Goal: Information Seeking & Learning: Learn about a topic

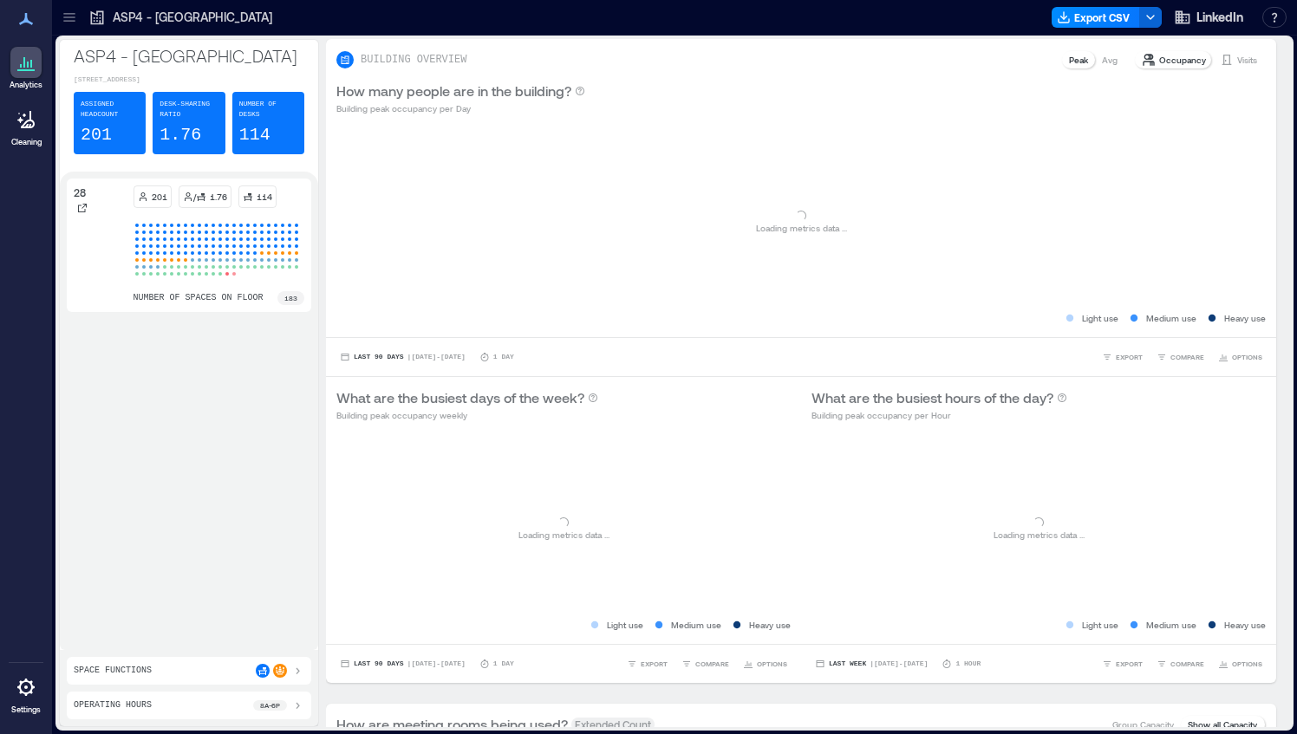
click at [78, 11] on div at bounding box center [69, 17] width 28 height 28
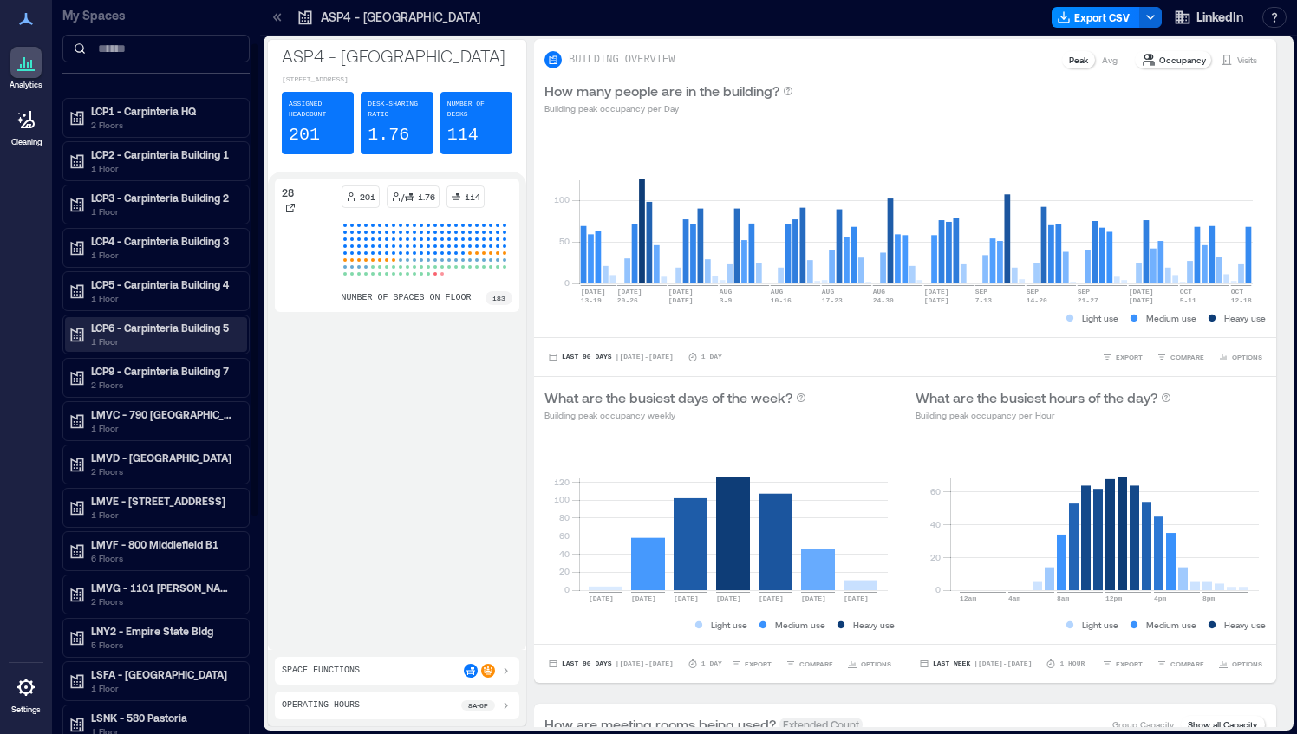
scroll to position [407, 0]
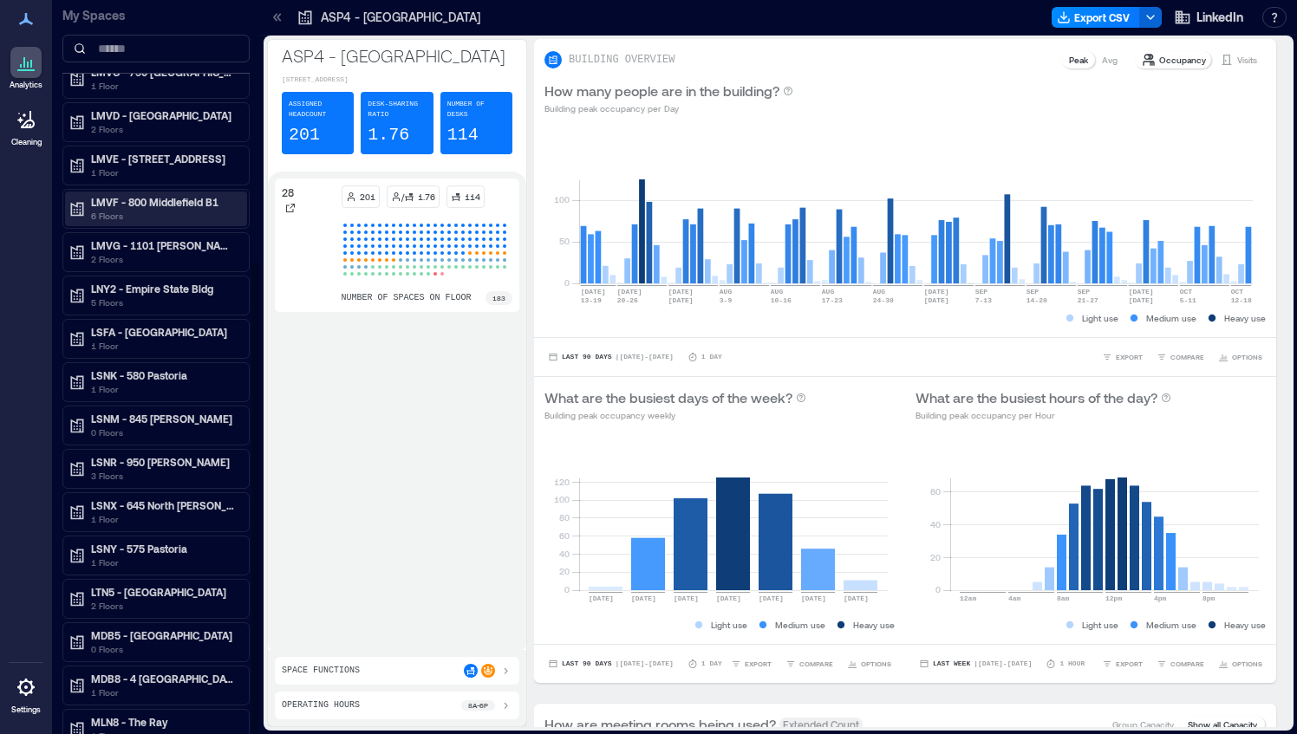
click at [87, 199] on div "LMVF - 800 Middlefield B1 6 Floors" at bounding box center [152, 209] width 168 height 28
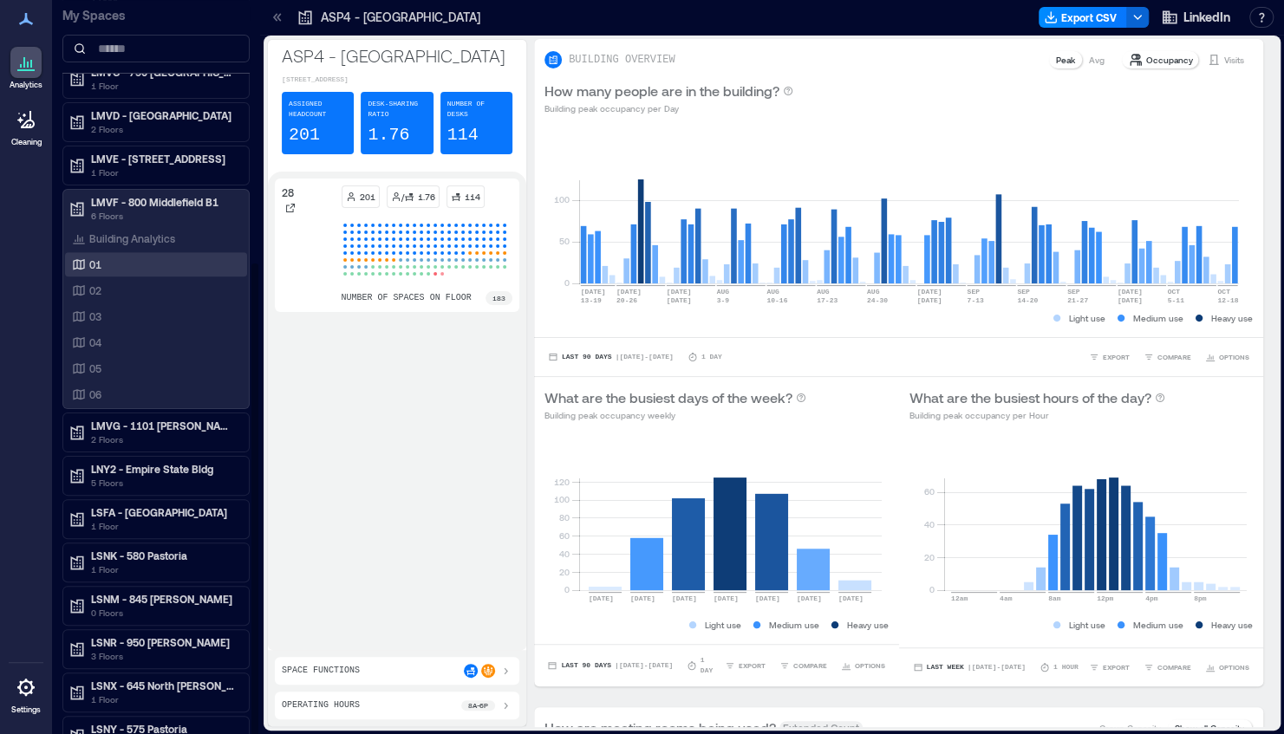
click at [95, 260] on p "01" at bounding box center [95, 264] width 12 height 14
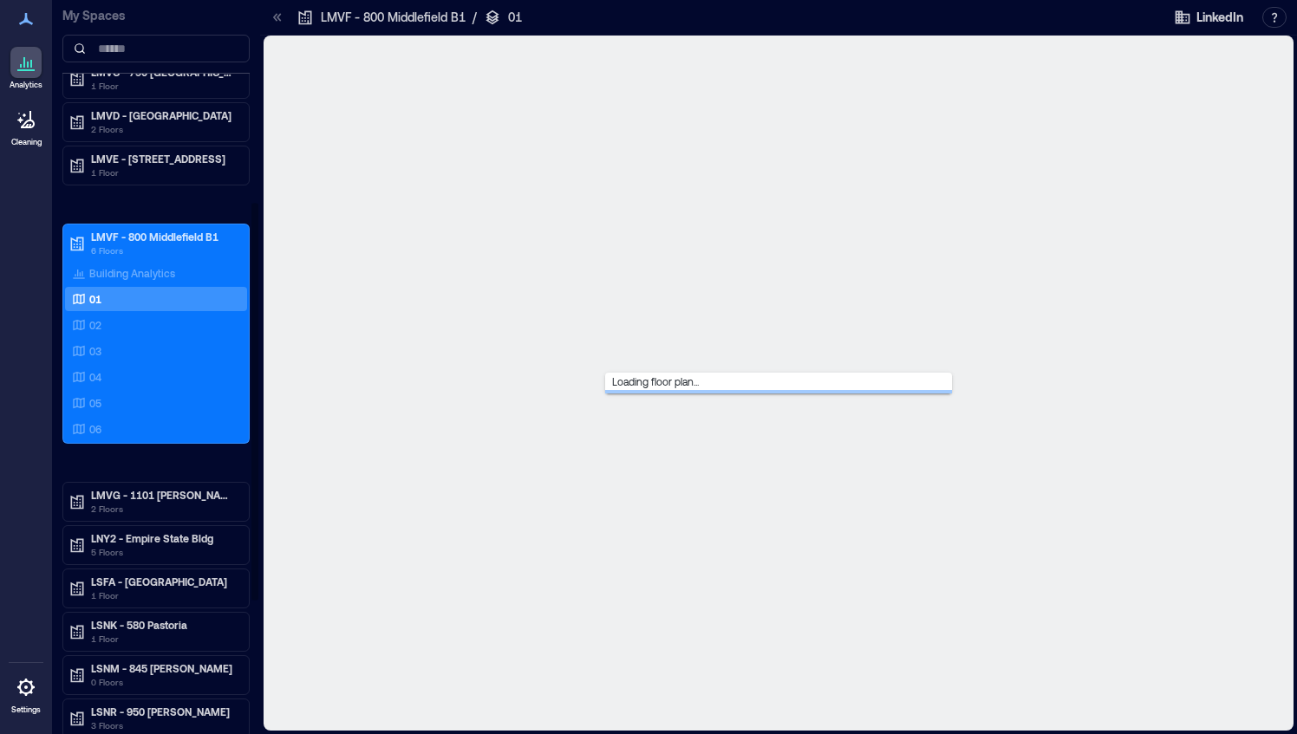
scroll to position [372, 0]
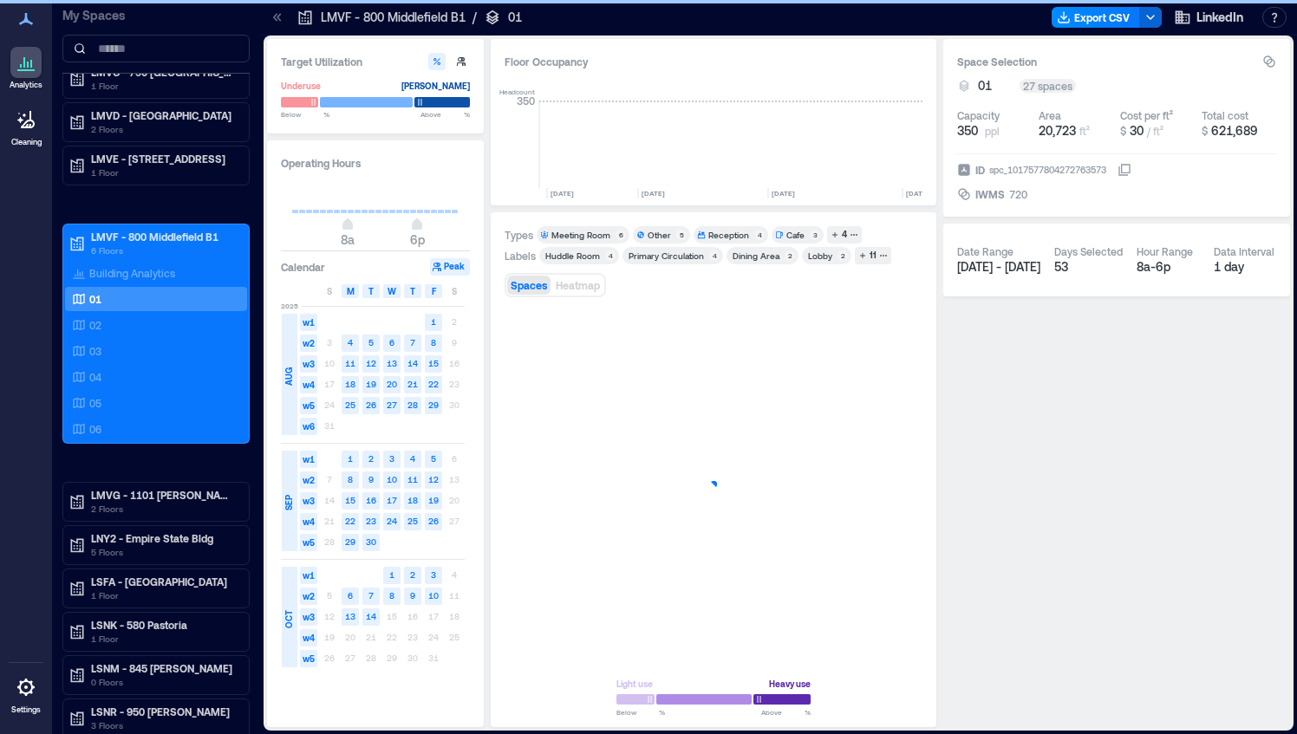
click at [268, 22] on div at bounding box center [278, 17] width 28 height 28
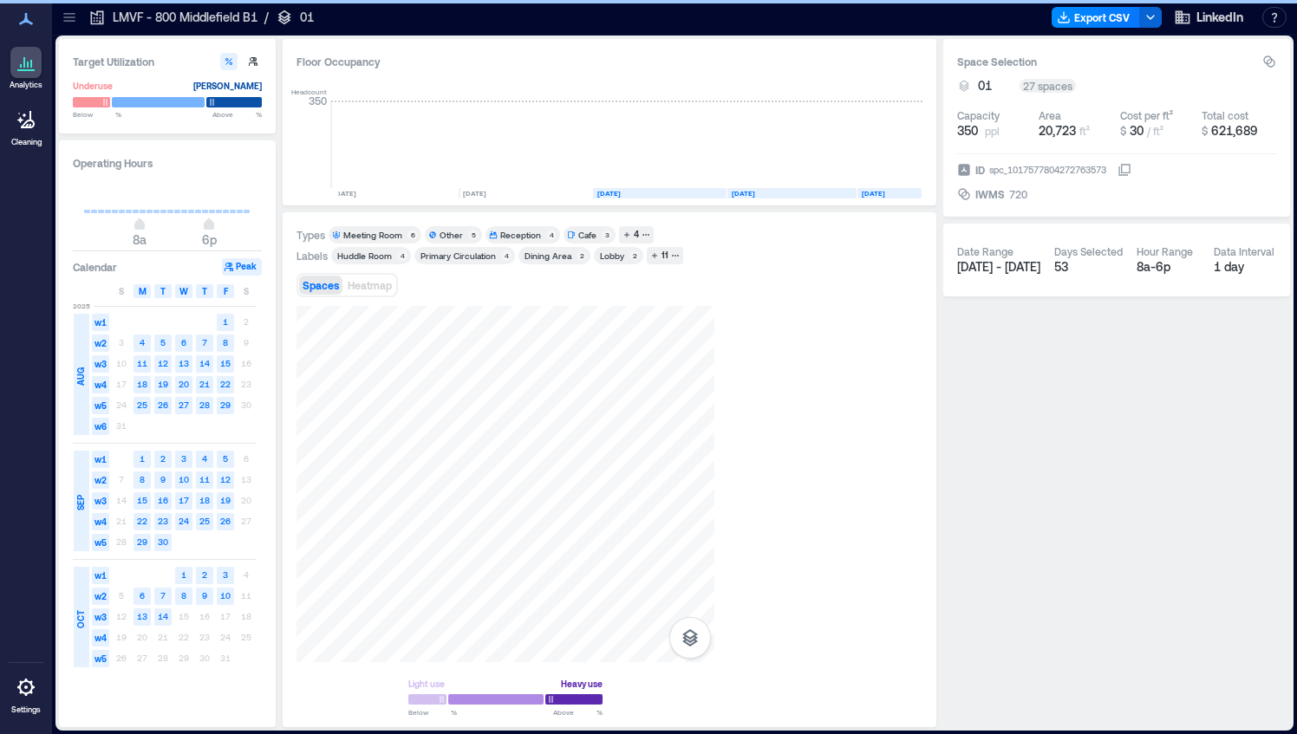
scroll to position [0, 5115]
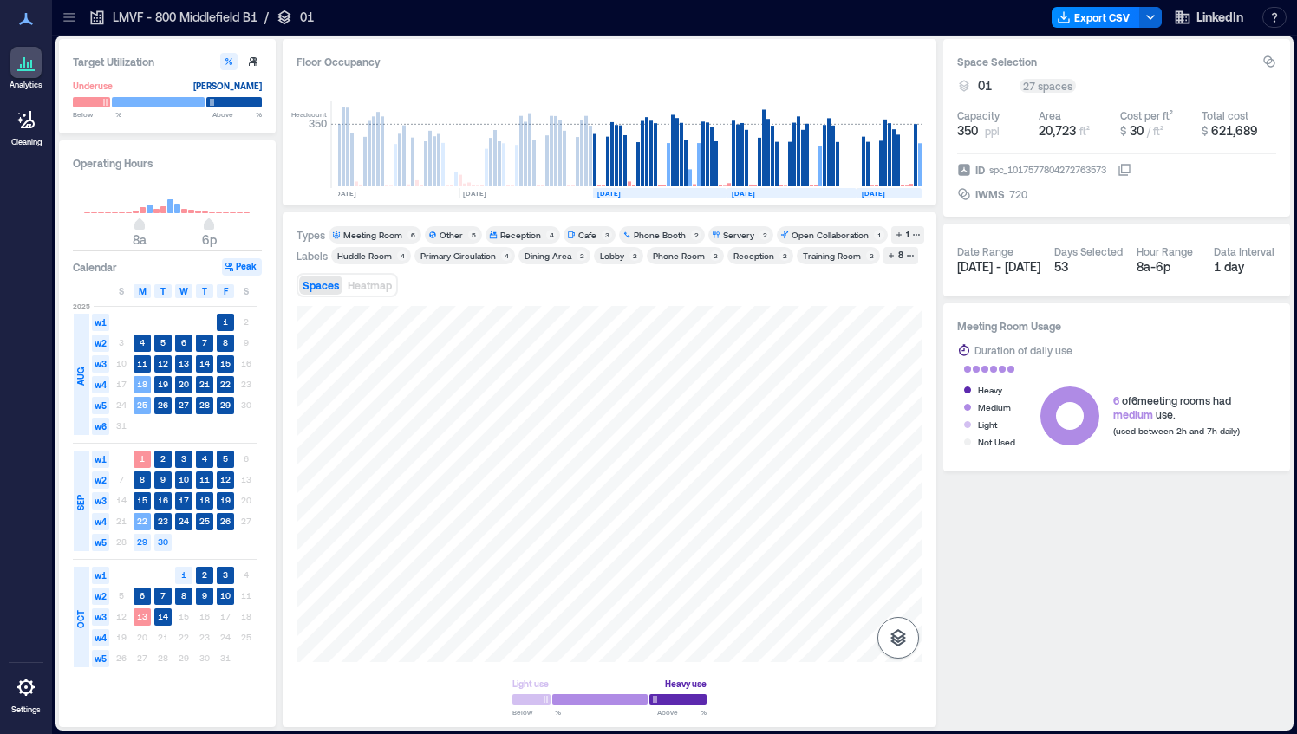
click at [897, 629] on icon "button" at bounding box center [898, 637] width 16 height 17
click at [896, 546] on icon "button" at bounding box center [898, 546] width 21 height 21
click at [901, 588] on icon "button" at bounding box center [898, 587] width 21 height 21
click at [902, 596] on icon "button" at bounding box center [898, 587] width 21 height 21
click at [895, 550] on icon "button" at bounding box center [897, 546] width 17 height 16
